Goal: Find specific page/section: Find specific page/section

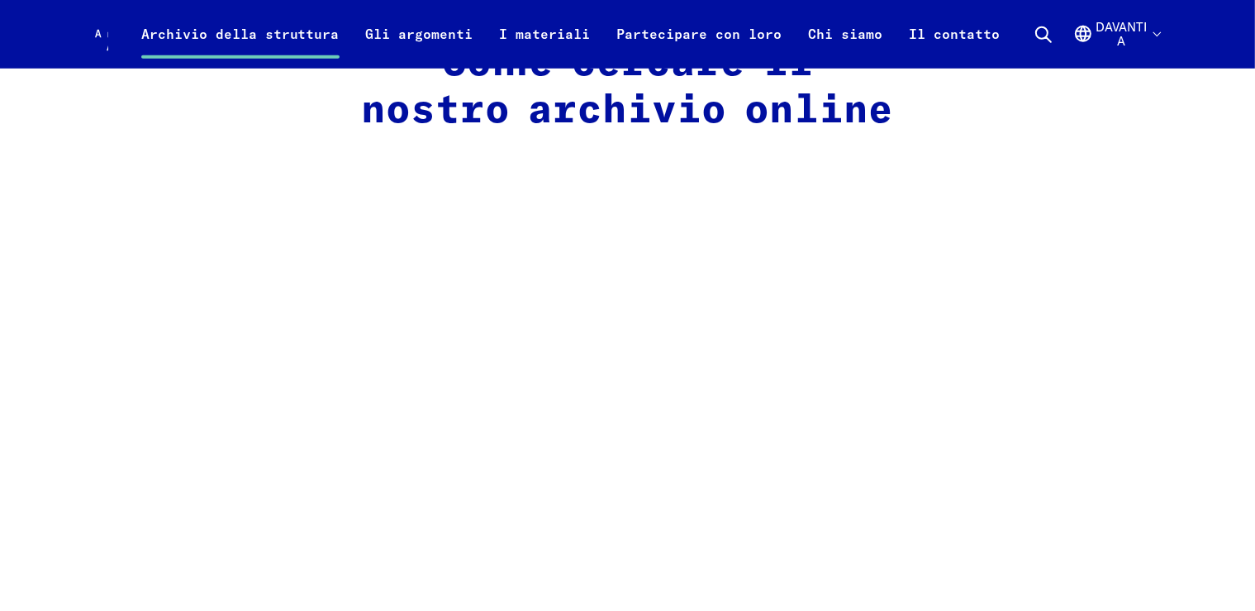
scroll to position [1461, 0]
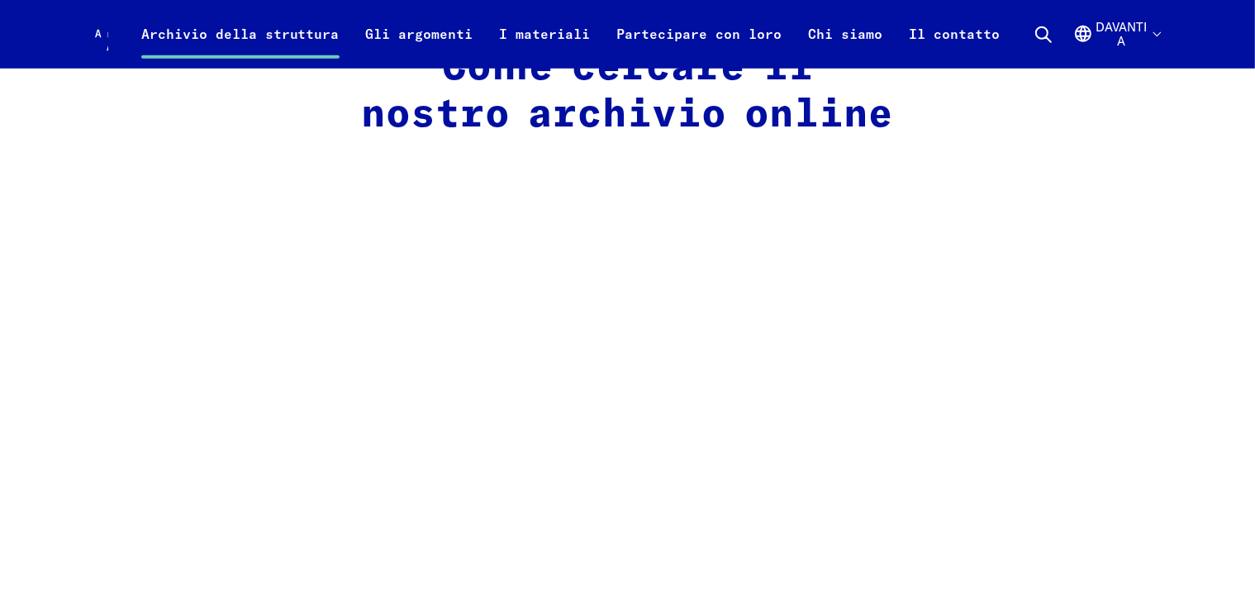
click at [1053, 35] on icon at bounding box center [1043, 35] width 20 height 20
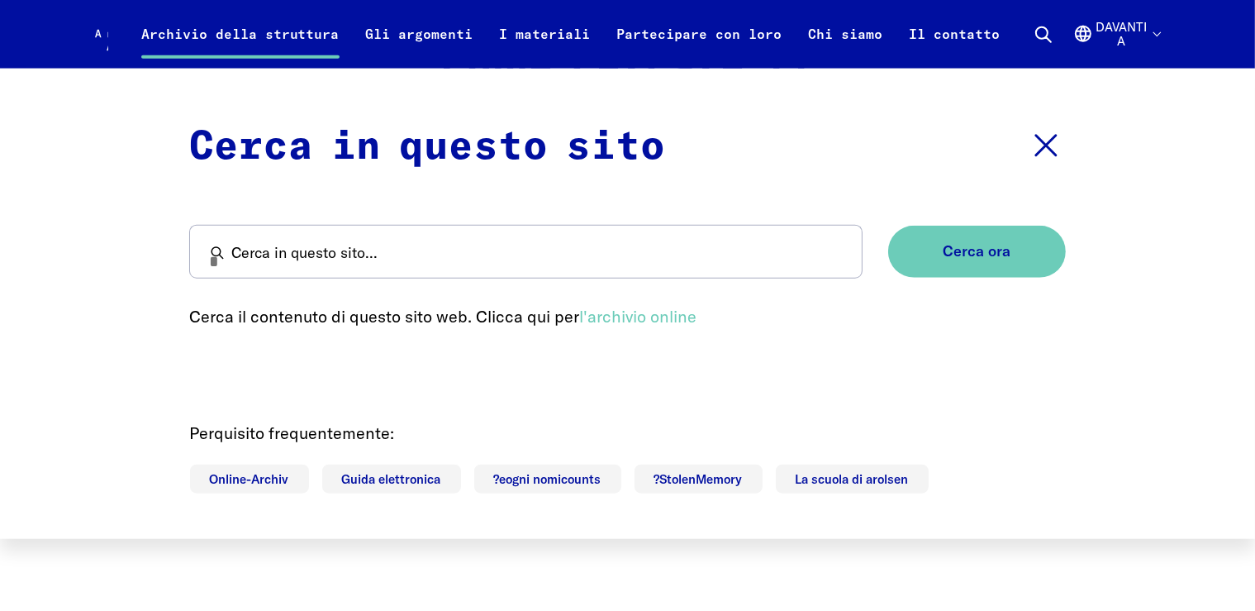
click at [763, 335] on focus-trap "Cerca in questo sito Chiudere la ricerca Cerca in questo sito... Cerca ora Cerc…" at bounding box center [628, 303] width 876 height 373
click at [959, 251] on span "Cerca ora" at bounding box center [970, 251] width 68 height 17
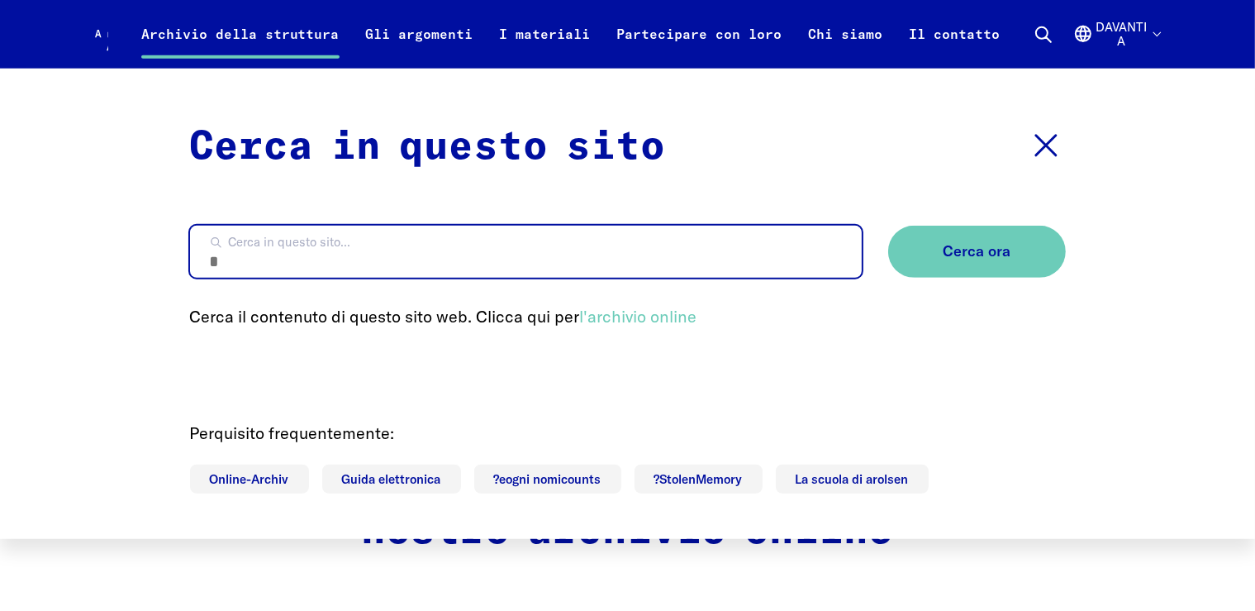
scroll to position [1024, 0]
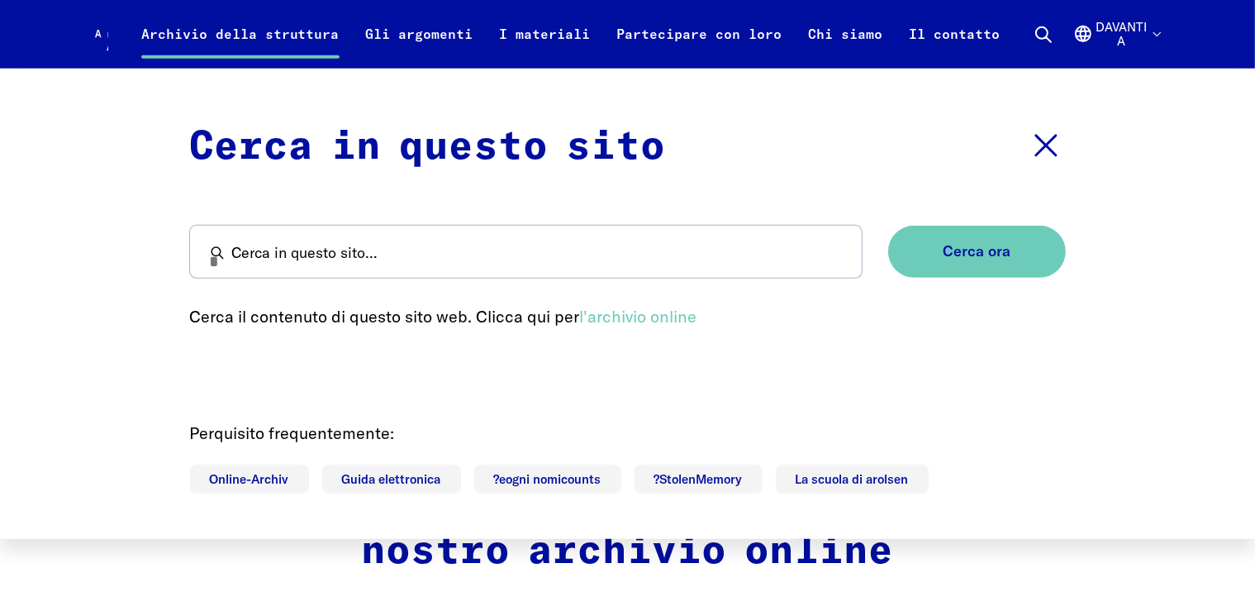
click at [1041, 142] on use at bounding box center [1046, 145] width 20 height 20
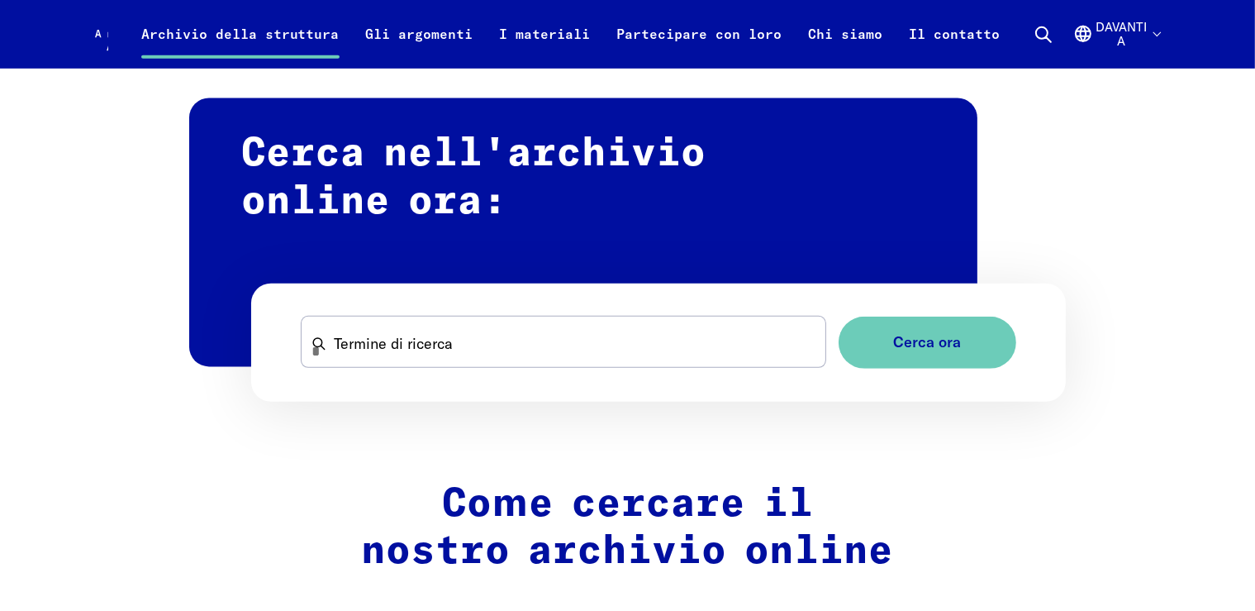
click at [116, 36] on icon "Arolsen Archives - International Center on Nazi Persecution | Return to home pa…" at bounding box center [144, 50] width 99 height 66
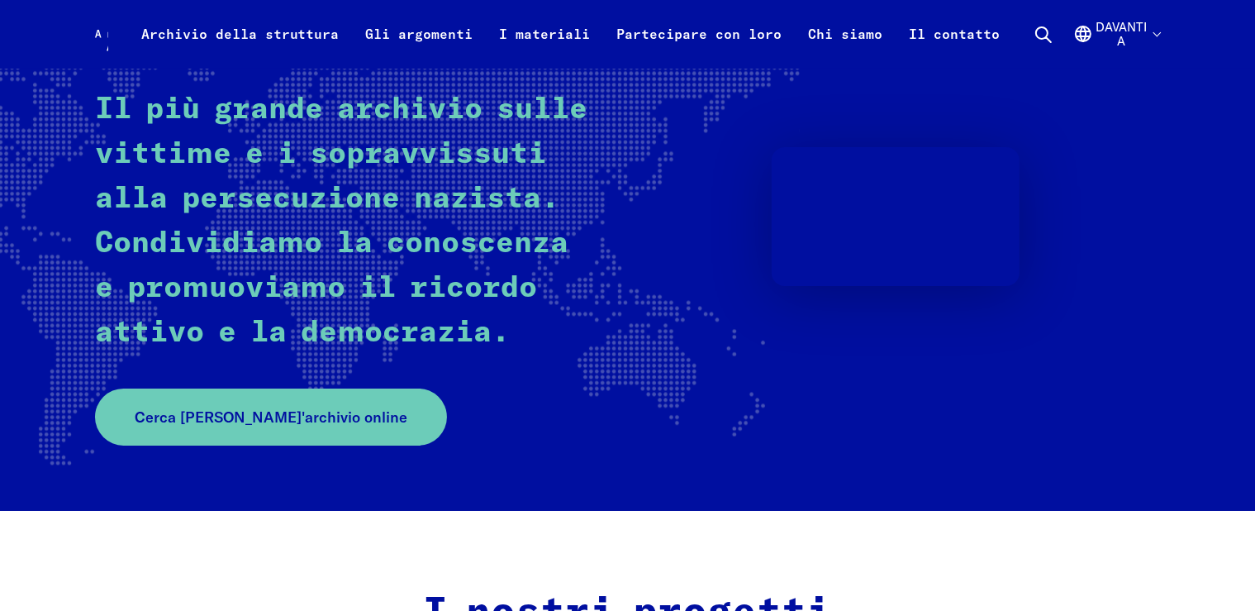
scroll to position [261, 0]
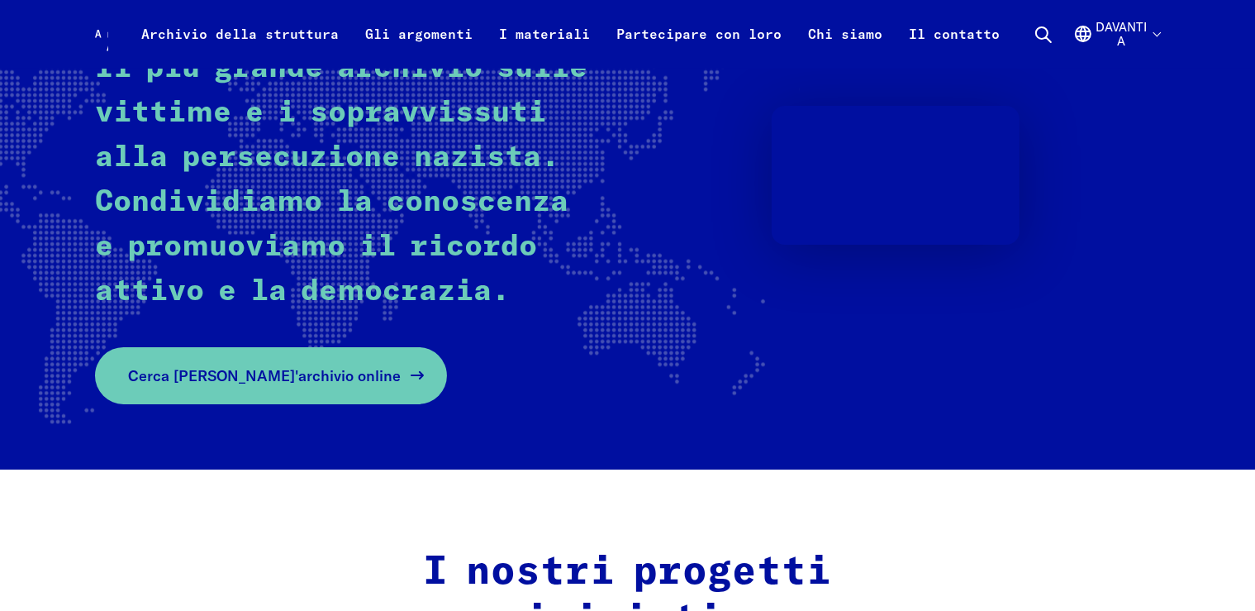
click at [288, 392] on link "Cerca [PERSON_NAME]'archivio online" at bounding box center [271, 375] width 352 height 57
